Goal: Navigation & Orientation: Find specific page/section

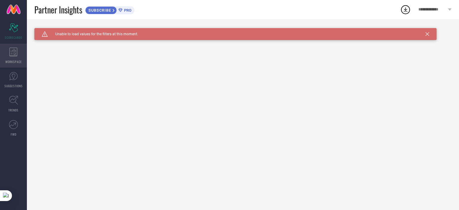
click at [12, 51] on icon at bounding box center [13, 51] width 8 height 9
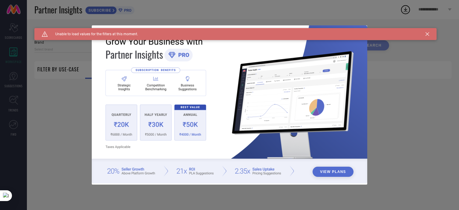
type input "1 STOP FASHION"
type input "All"
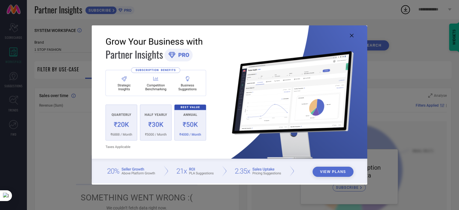
click at [427, 34] on div "View Plans" at bounding box center [229, 105] width 459 height 210
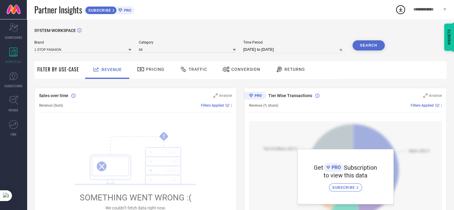
click at [122, 11] on icon at bounding box center [120, 10] width 4 height 4
click at [148, 67] on div "Pricing" at bounding box center [151, 69] width 30 height 10
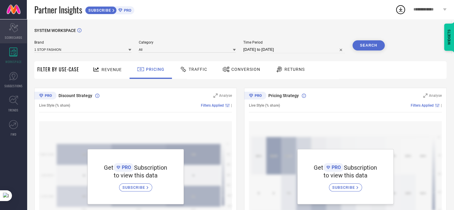
click at [13, 35] on span "SCORECARDS" at bounding box center [14, 37] width 18 height 4
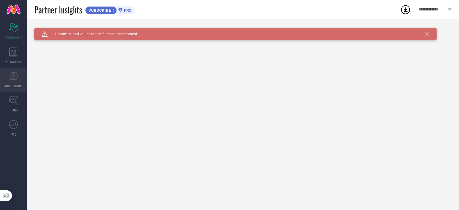
click at [8, 73] on link "SUGGESTIONS" at bounding box center [13, 80] width 27 height 24
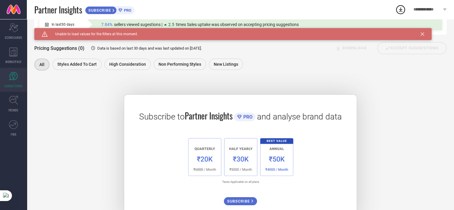
scroll to position [65, 0]
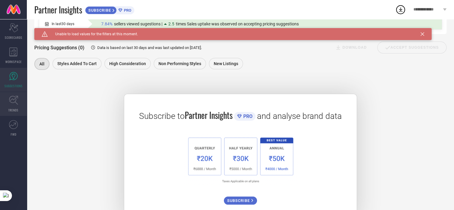
click at [17, 105] on icon at bounding box center [13, 100] width 9 height 9
